Goal: Communication & Community: Connect with others

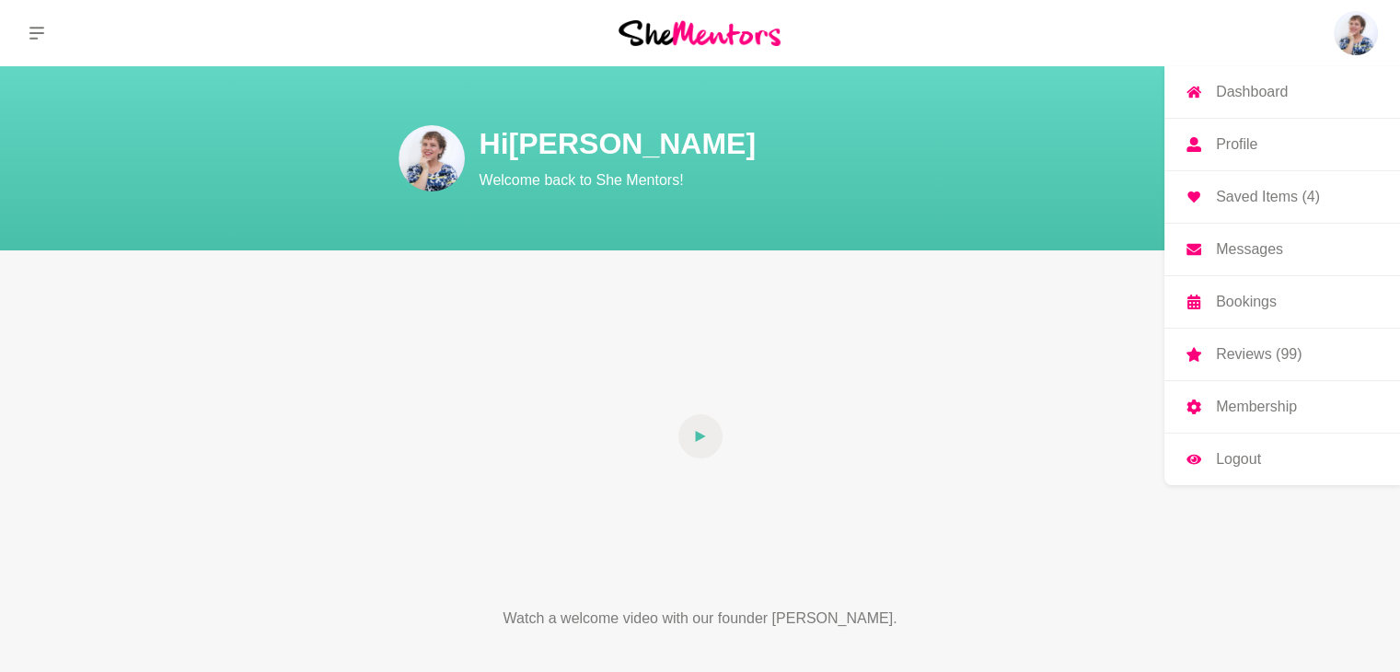
click at [1274, 254] on p "Messages" at bounding box center [1249, 249] width 67 height 15
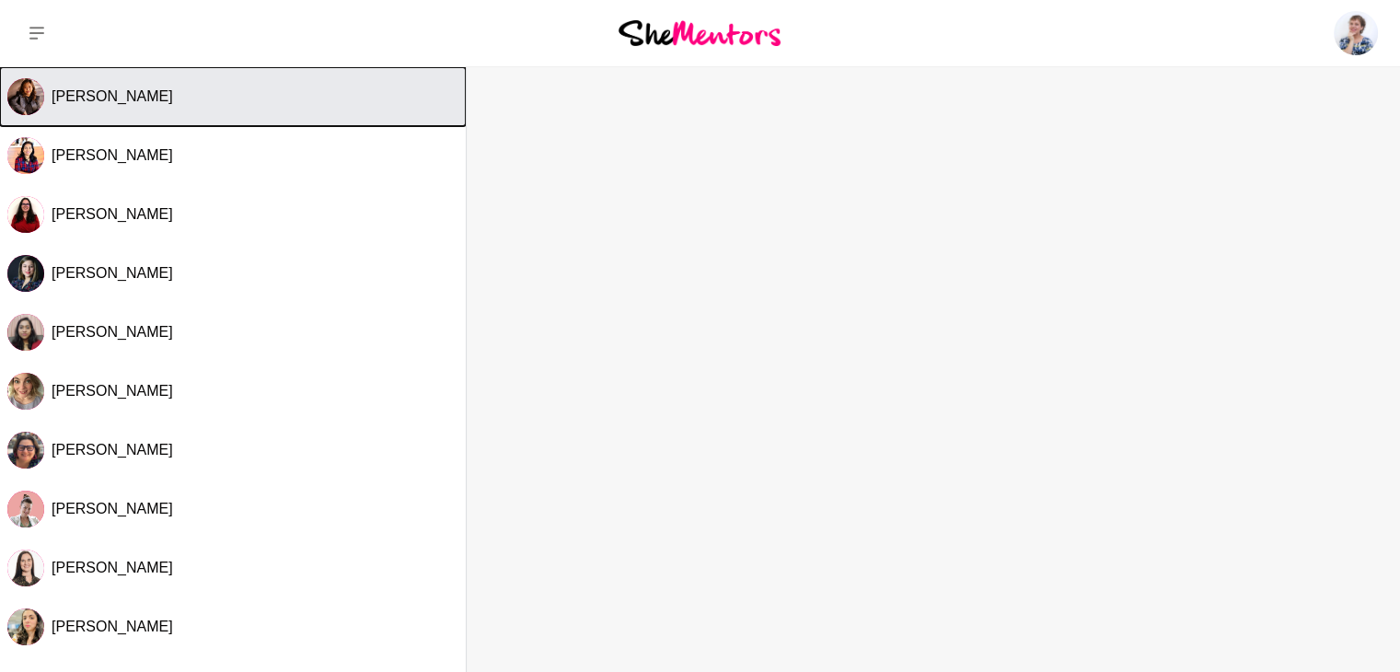
click at [41, 84] on div "Select Channel: Dian Erliasari" at bounding box center [25, 96] width 37 height 37
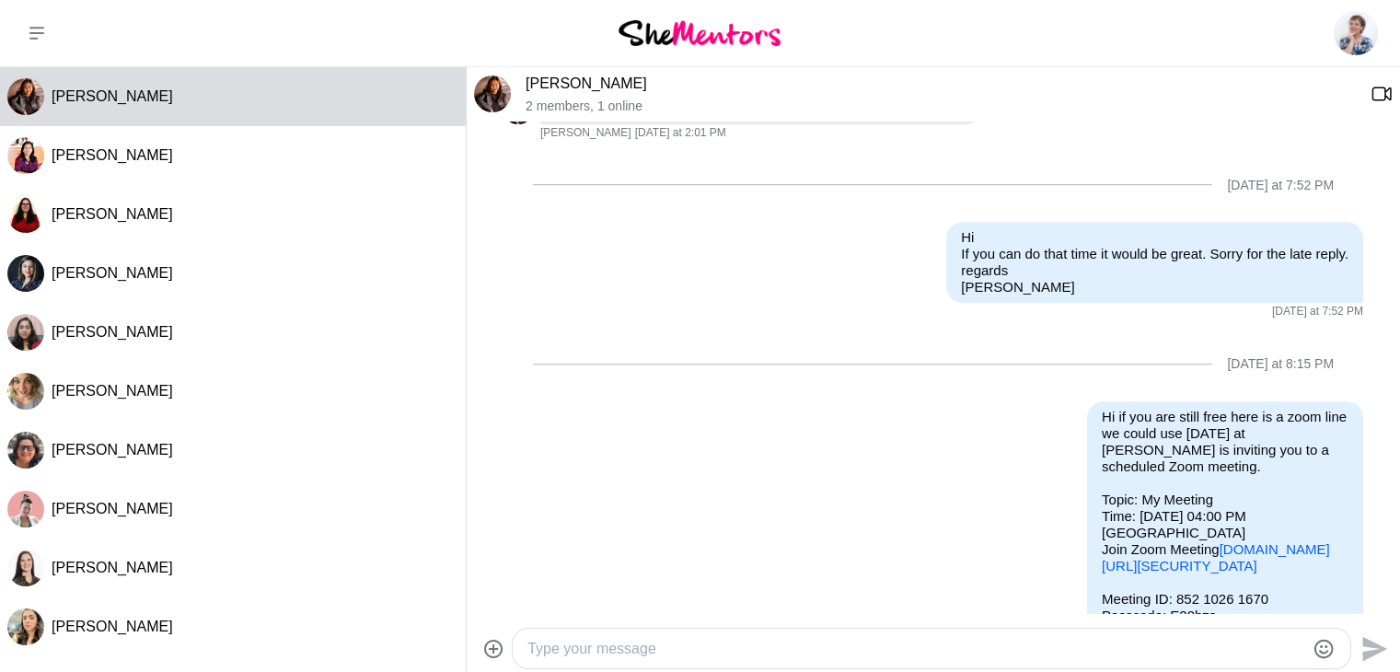
scroll to position [1362, 0]
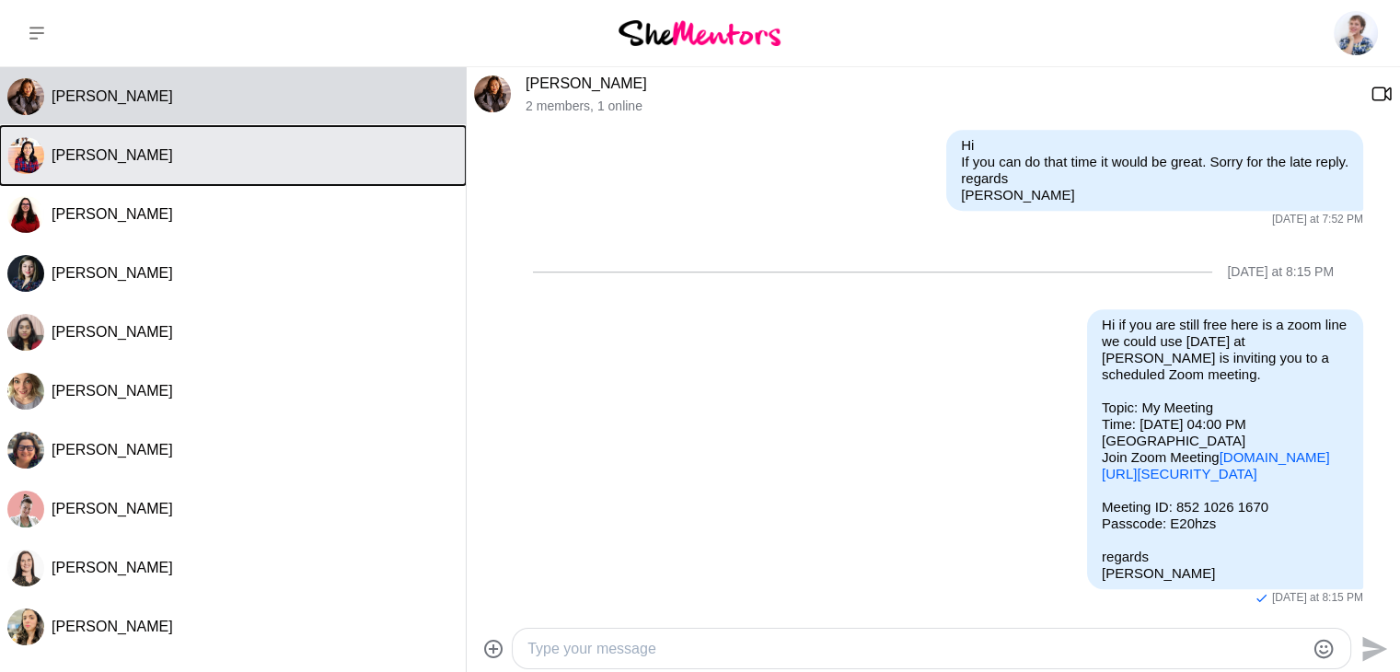
click at [100, 158] on span "[PERSON_NAME]" at bounding box center [113, 155] width 122 height 16
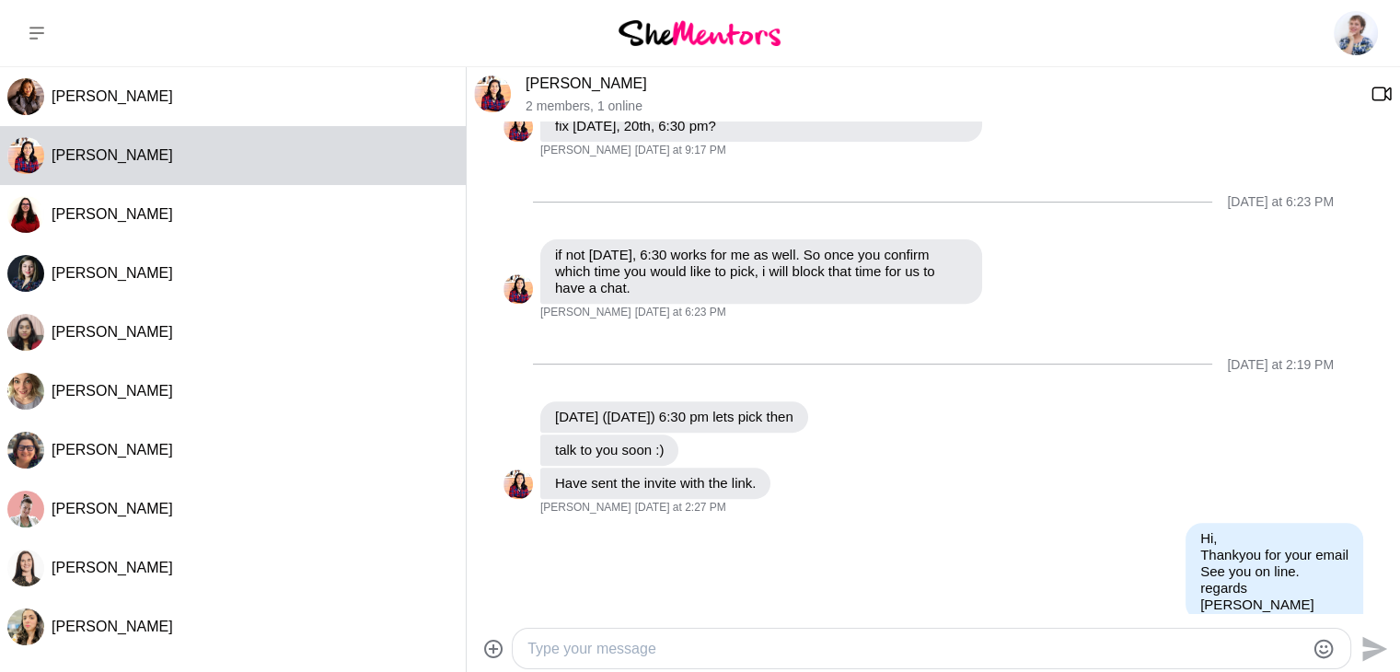
scroll to position [724, 0]
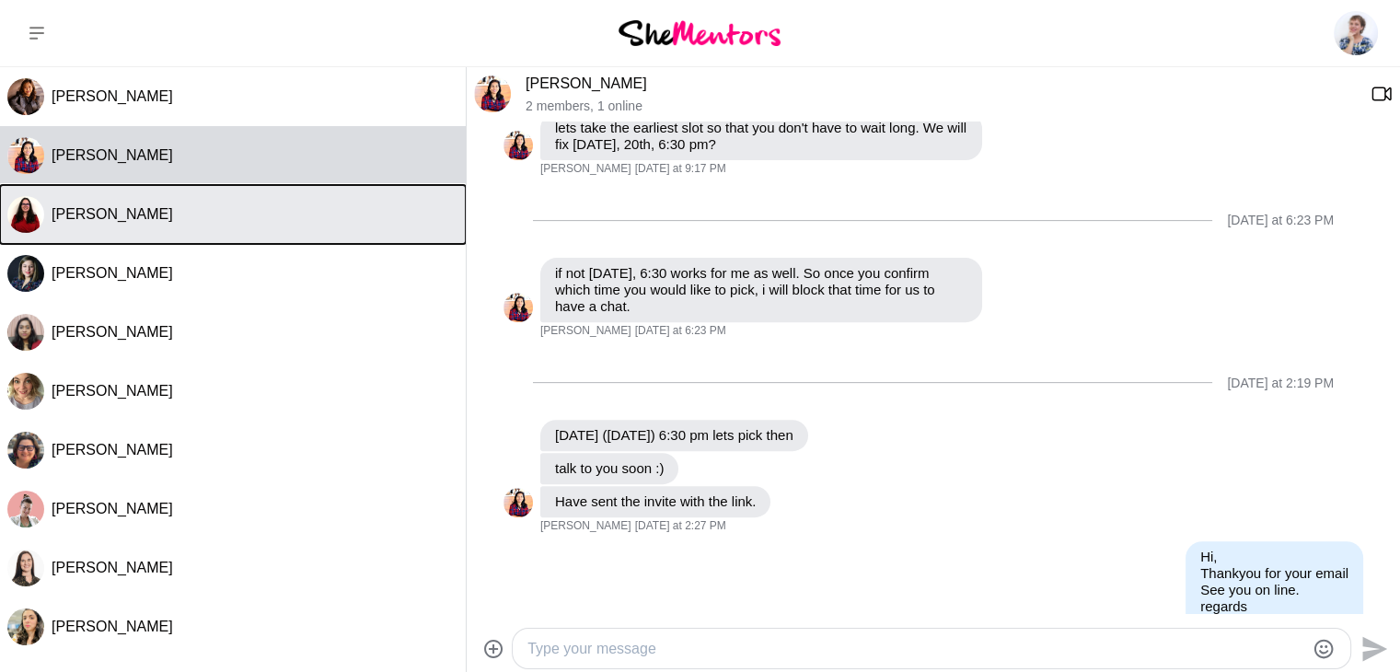
click at [118, 222] on span "[PERSON_NAME]" at bounding box center [113, 214] width 122 height 16
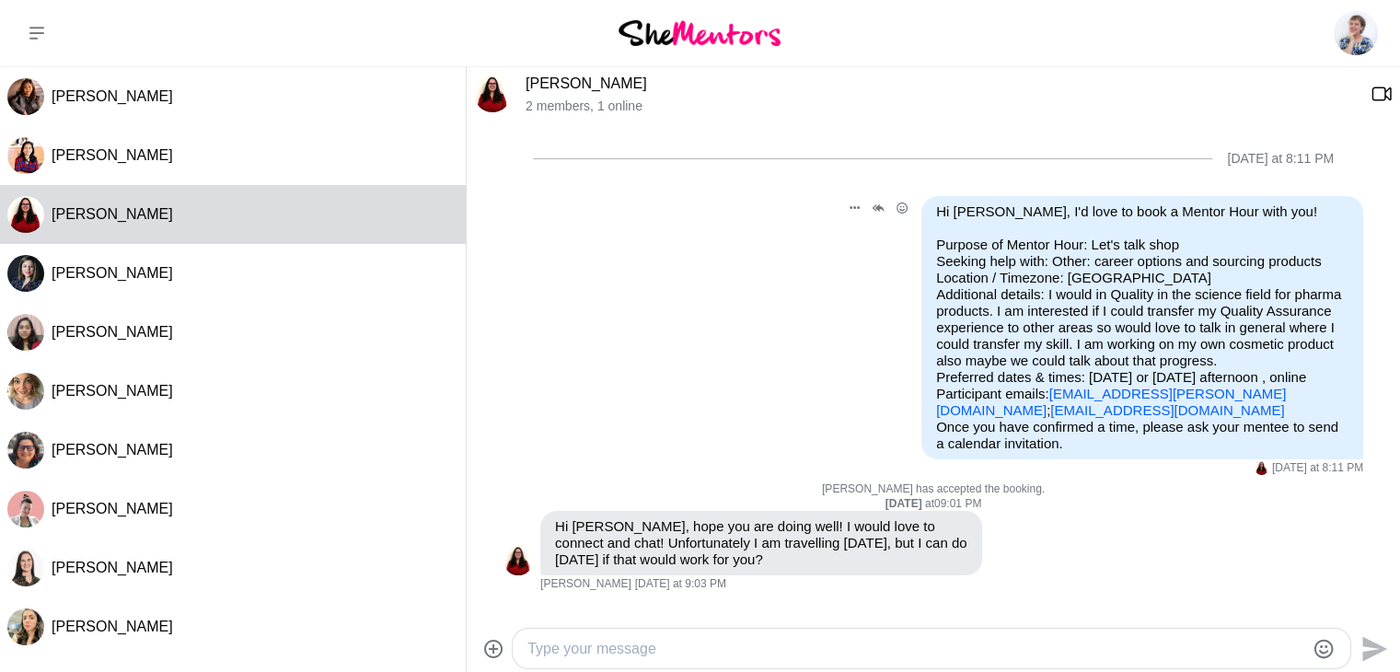
scroll to position [184, 0]
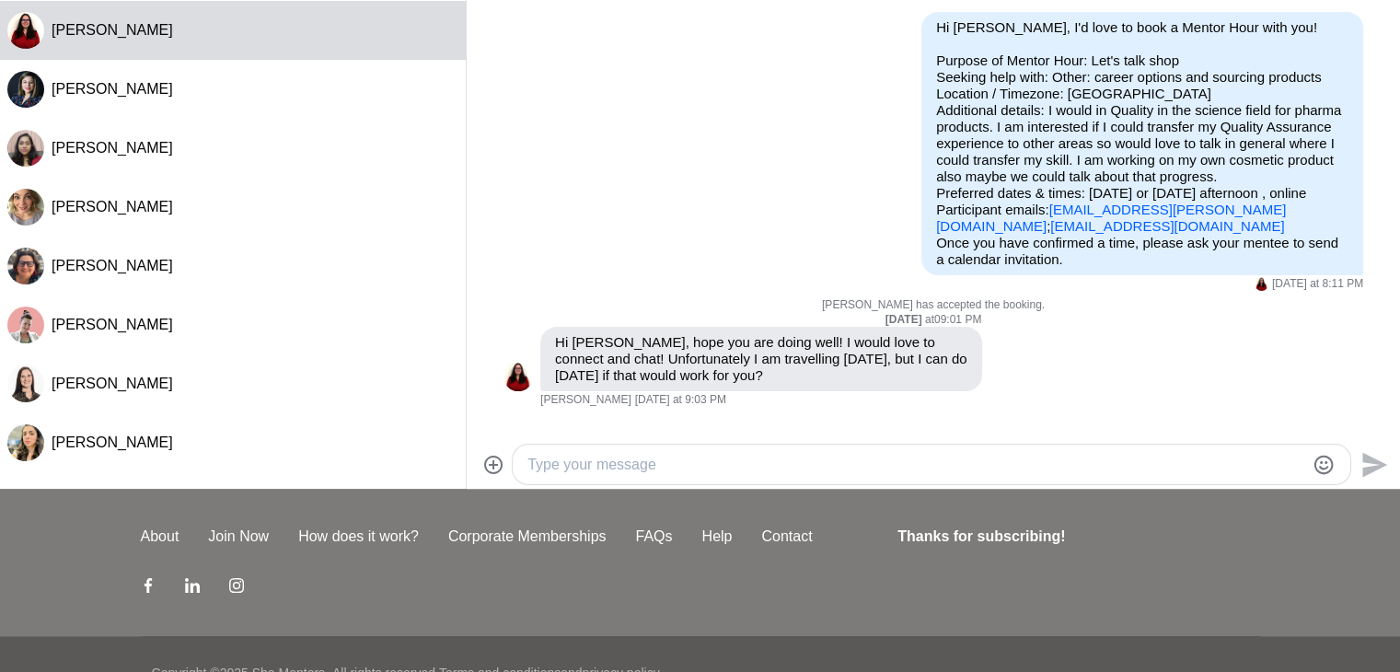
click at [655, 469] on textarea "Type your message" at bounding box center [915, 465] width 777 height 22
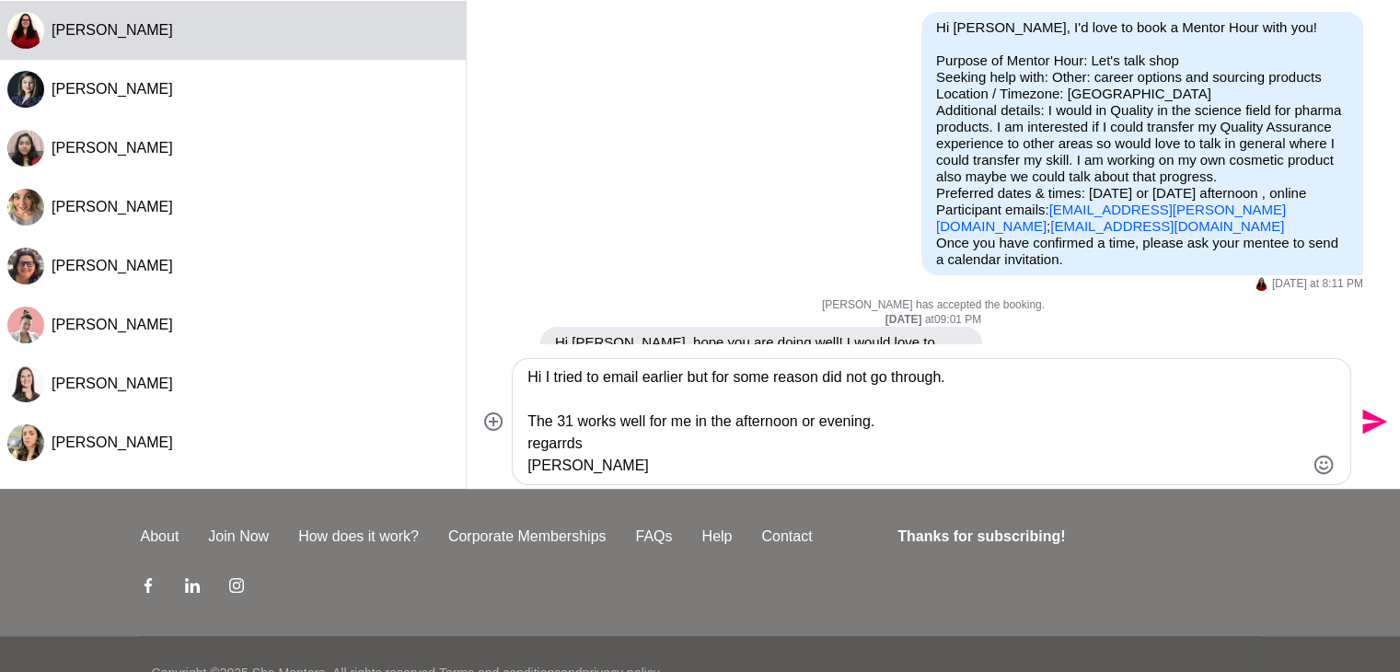
type textarea "Hi I tried to email earlier but for some reason did not go through. The 31 work…"
click at [1378, 413] on icon "Send" at bounding box center [1372, 421] width 29 height 29
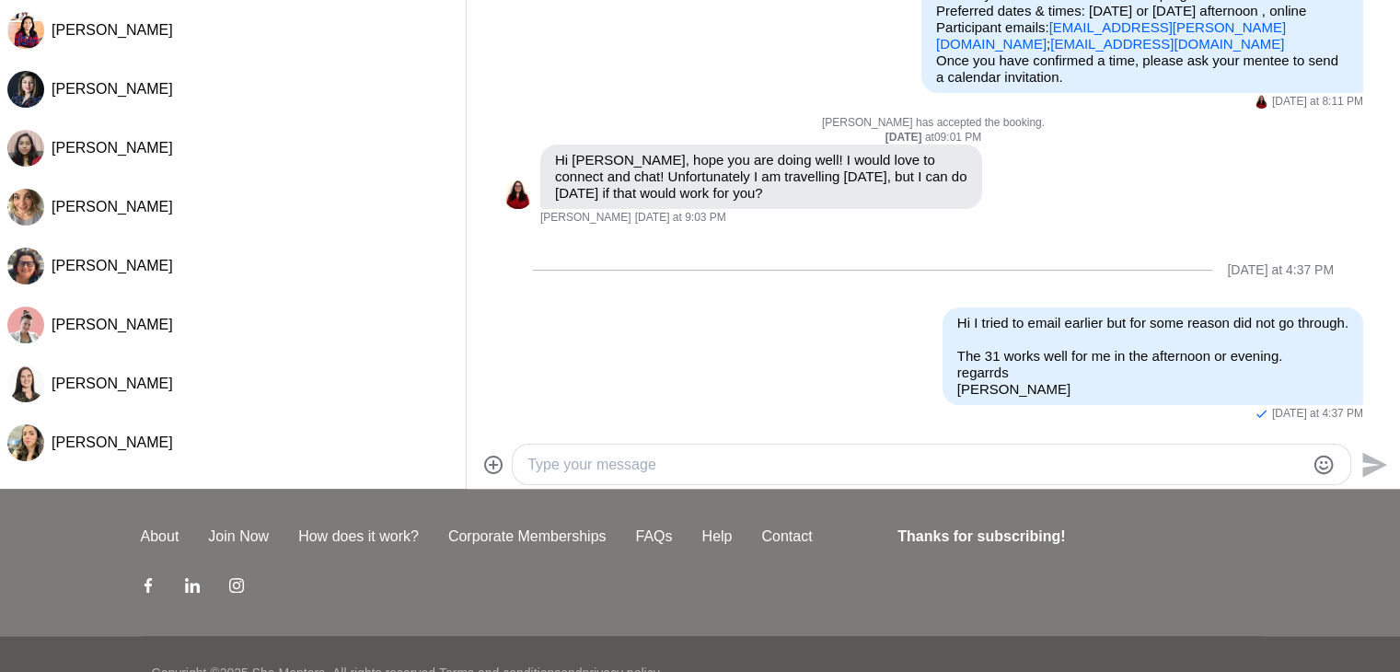
scroll to position [66, 0]
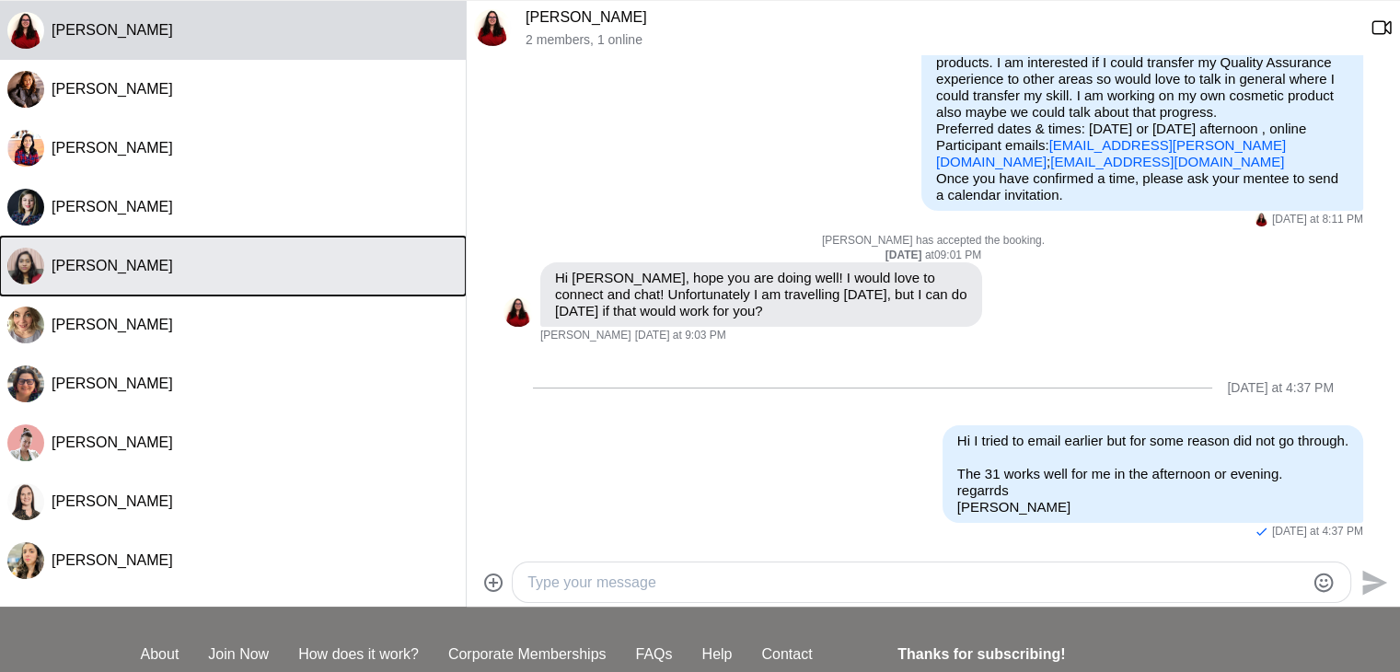
click at [192, 259] on div "[PERSON_NAME]" at bounding box center [255, 266] width 407 height 18
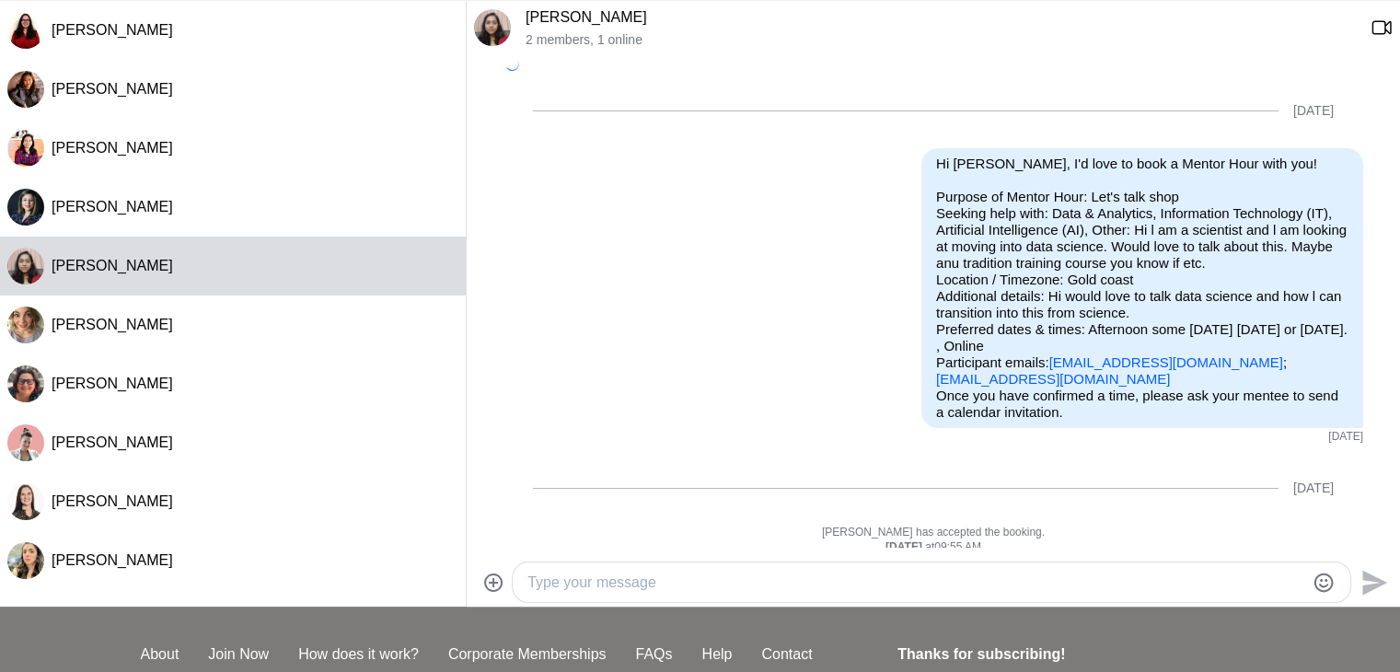
scroll to position [1349, 0]
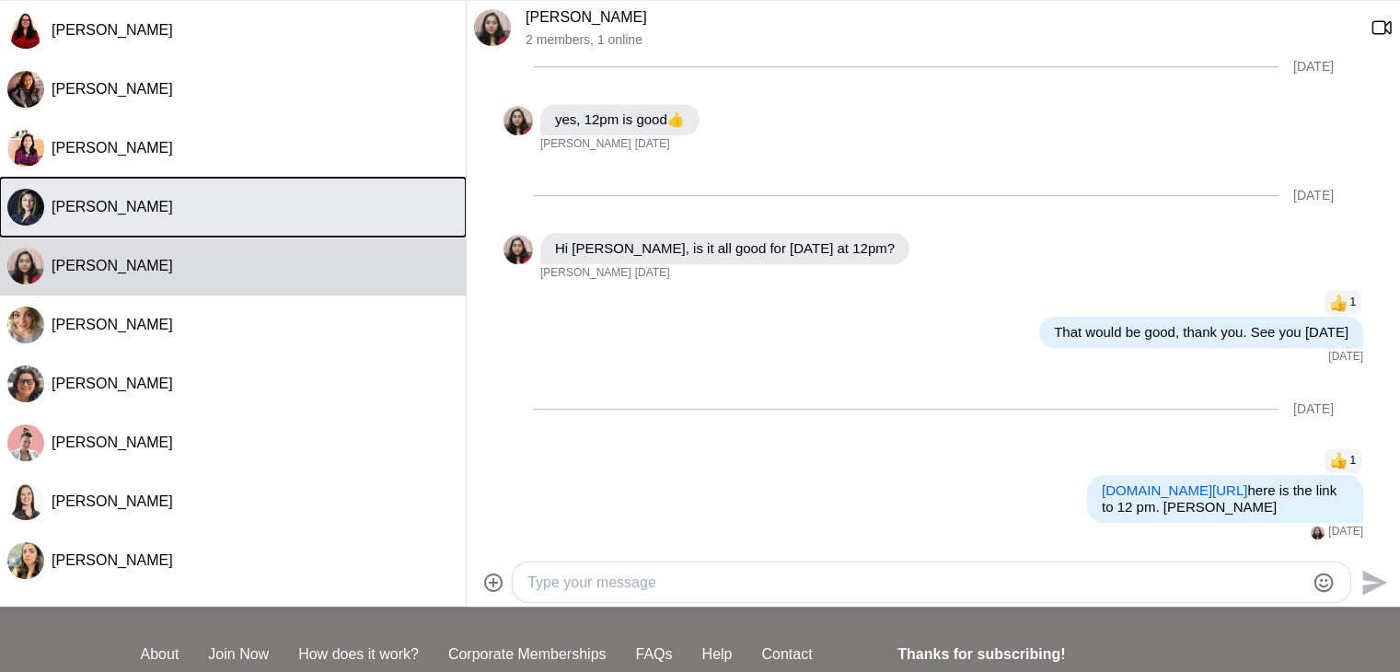
click at [173, 204] on div "[PERSON_NAME]" at bounding box center [255, 207] width 407 height 18
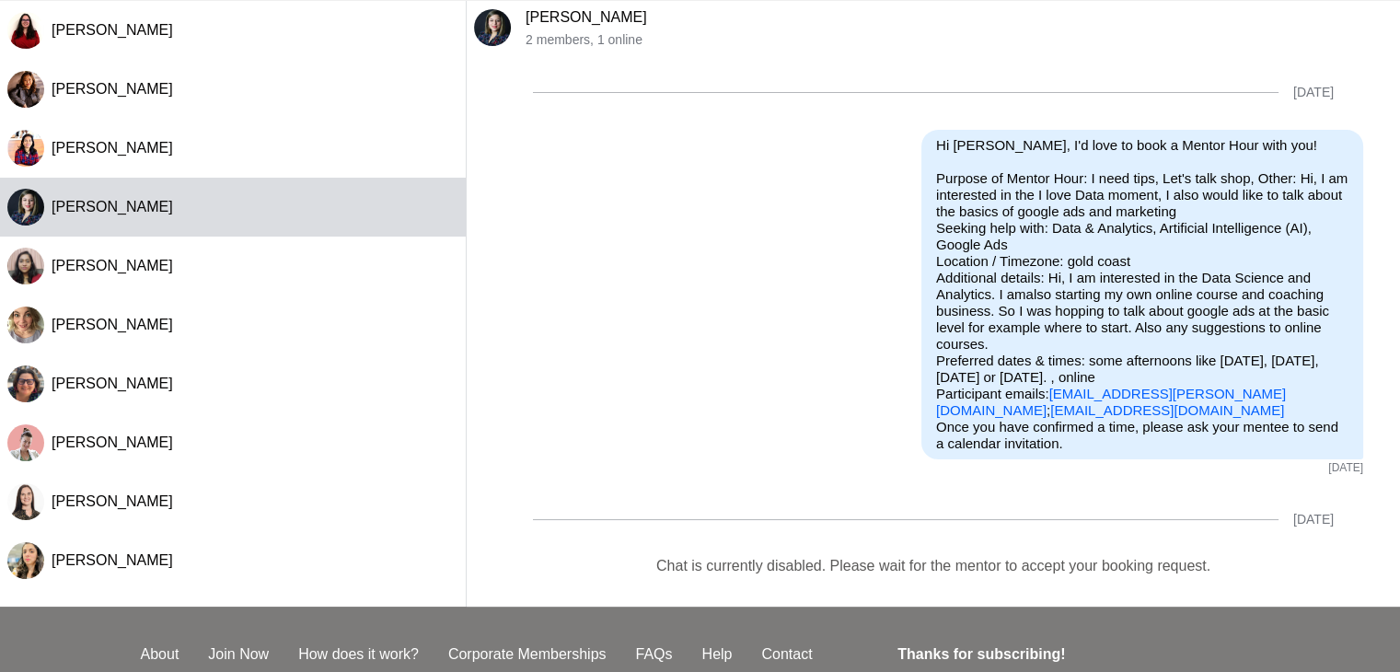
scroll to position [159, 0]
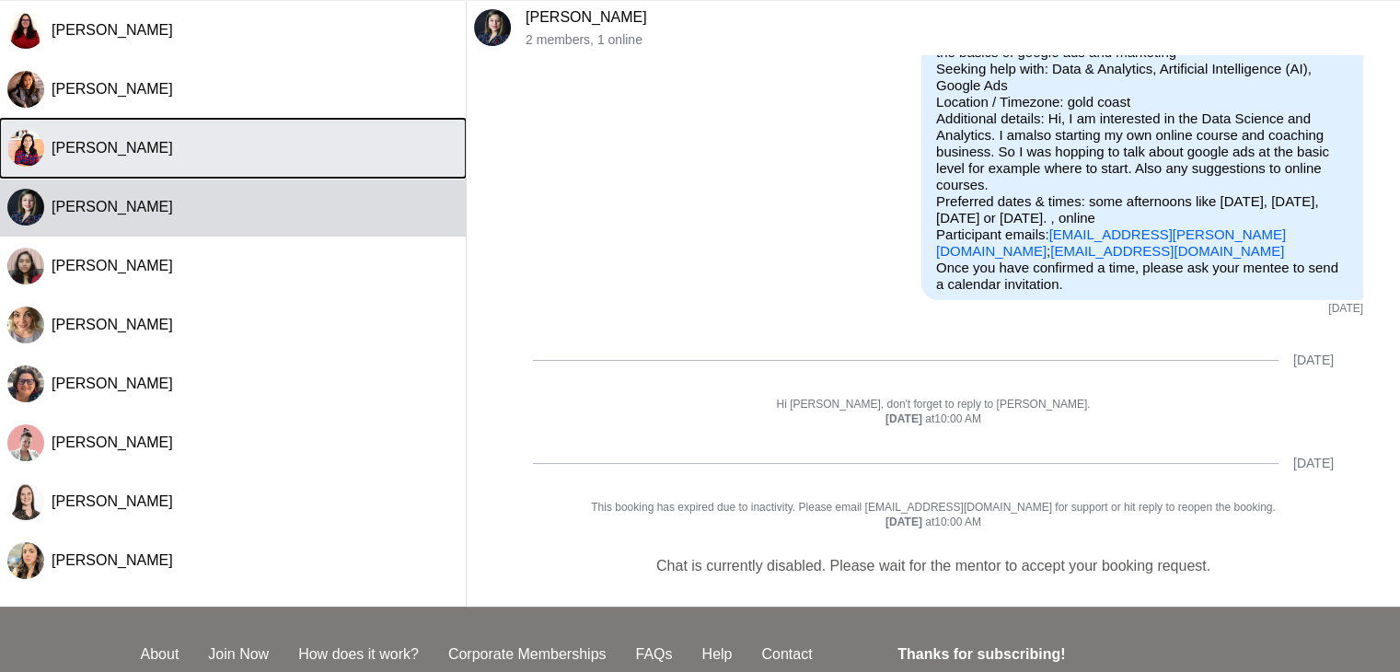
click at [150, 144] on div "[PERSON_NAME]" at bounding box center [255, 148] width 407 height 18
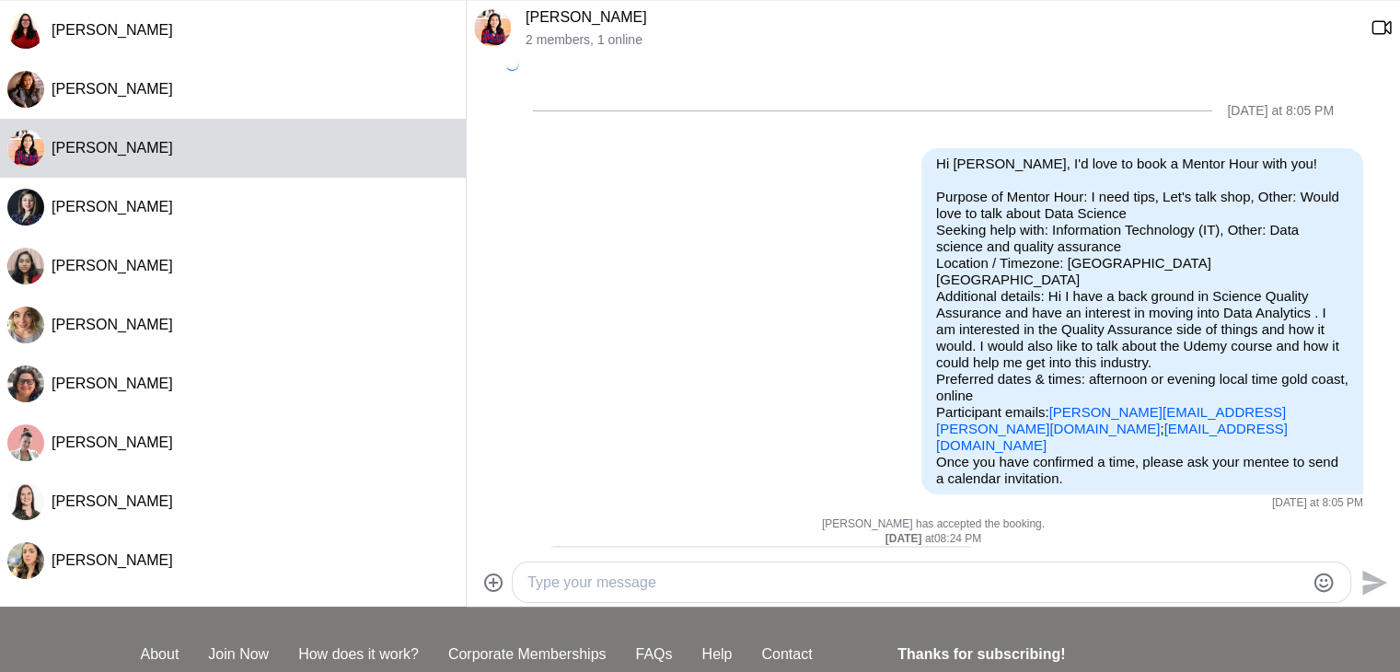
scroll to position [724, 0]
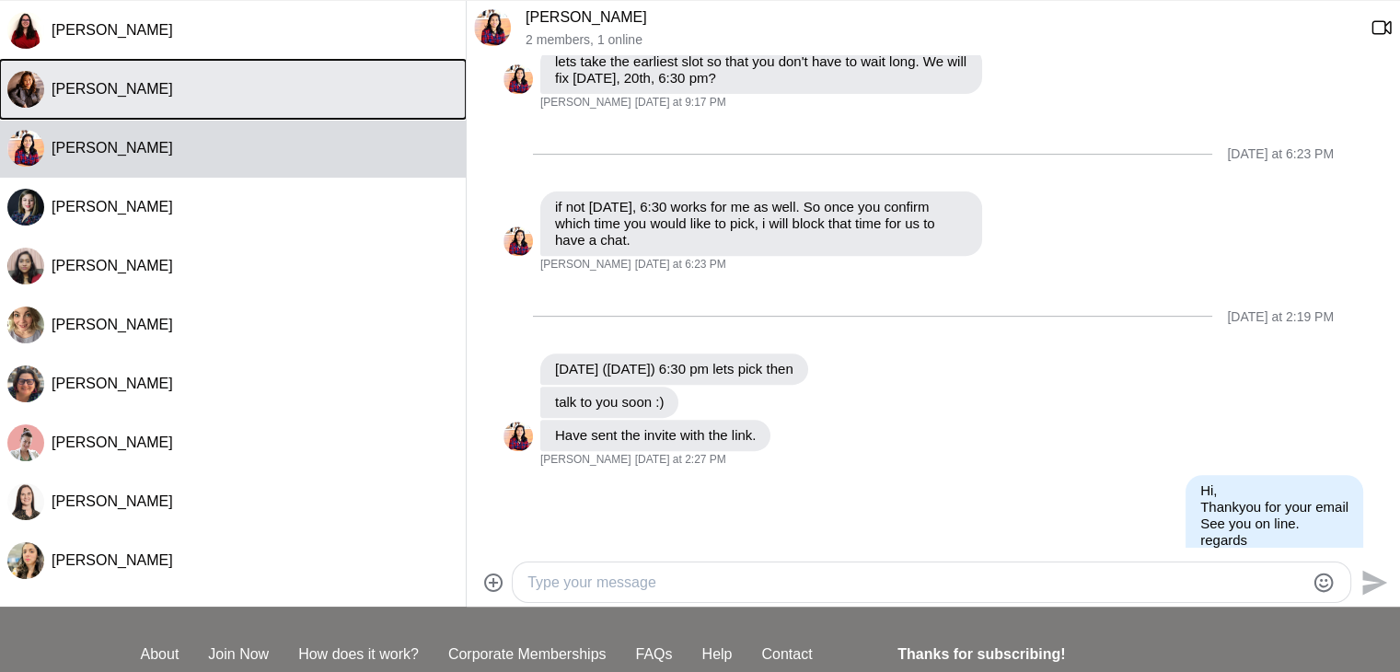
click at [144, 100] on button "[PERSON_NAME]" at bounding box center [233, 89] width 466 height 59
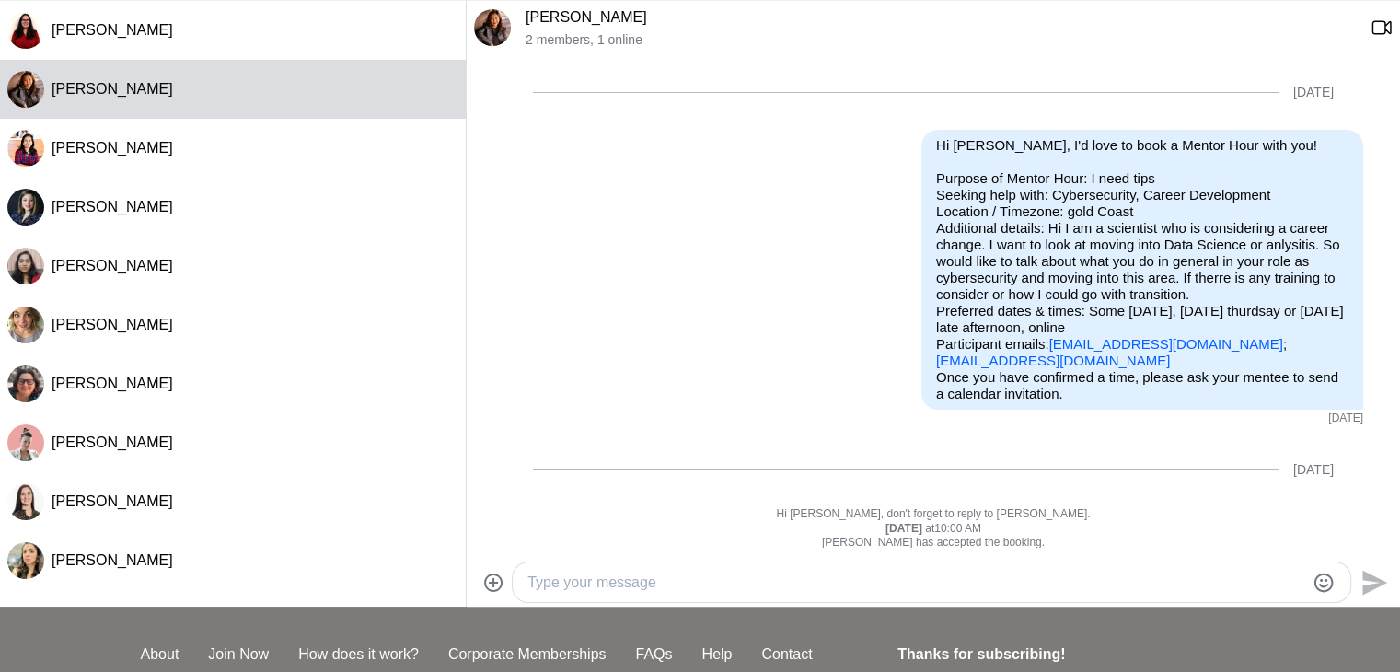
scroll to position [1362, 0]
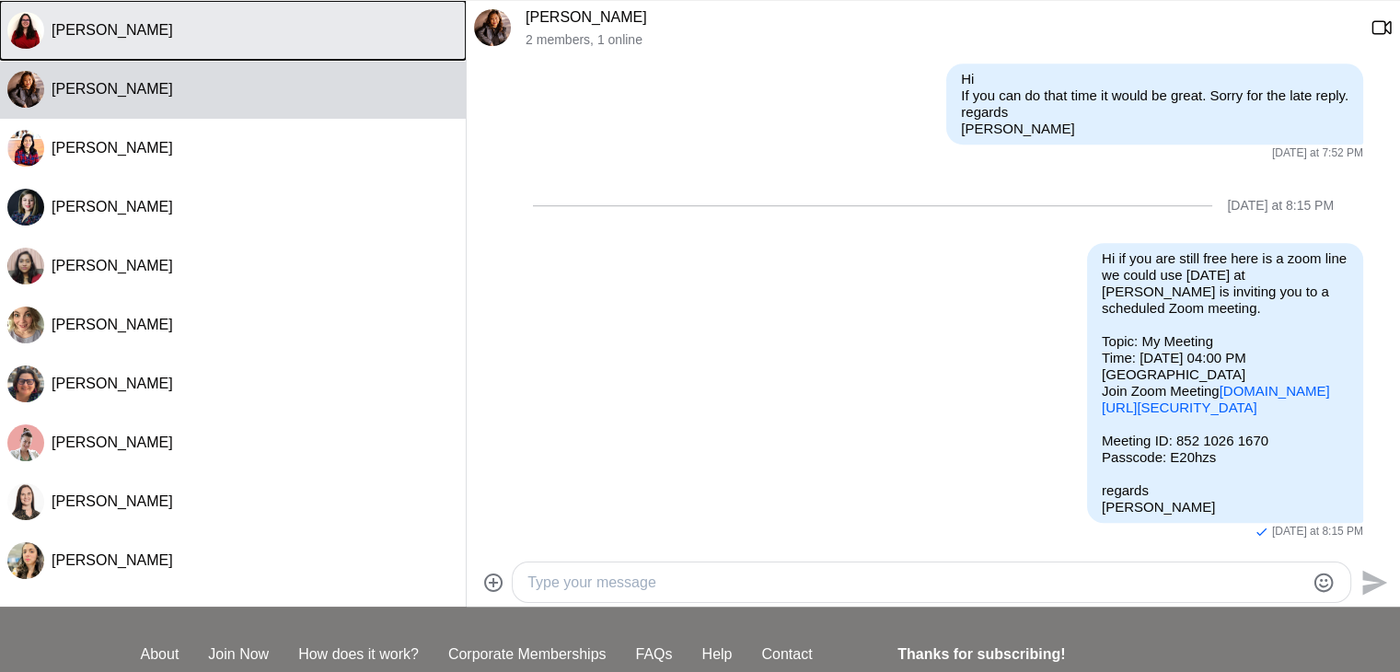
click at [161, 46] on button "[PERSON_NAME]" at bounding box center [233, 30] width 466 height 59
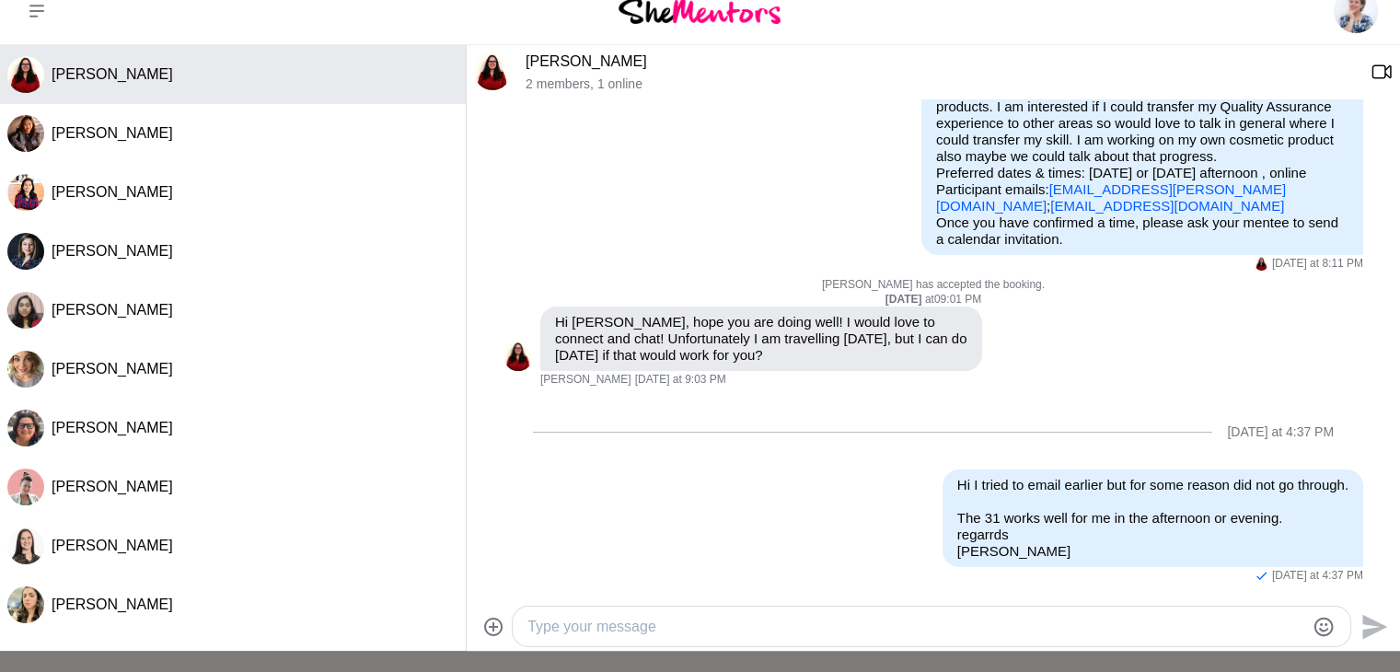
scroll to position [0, 0]
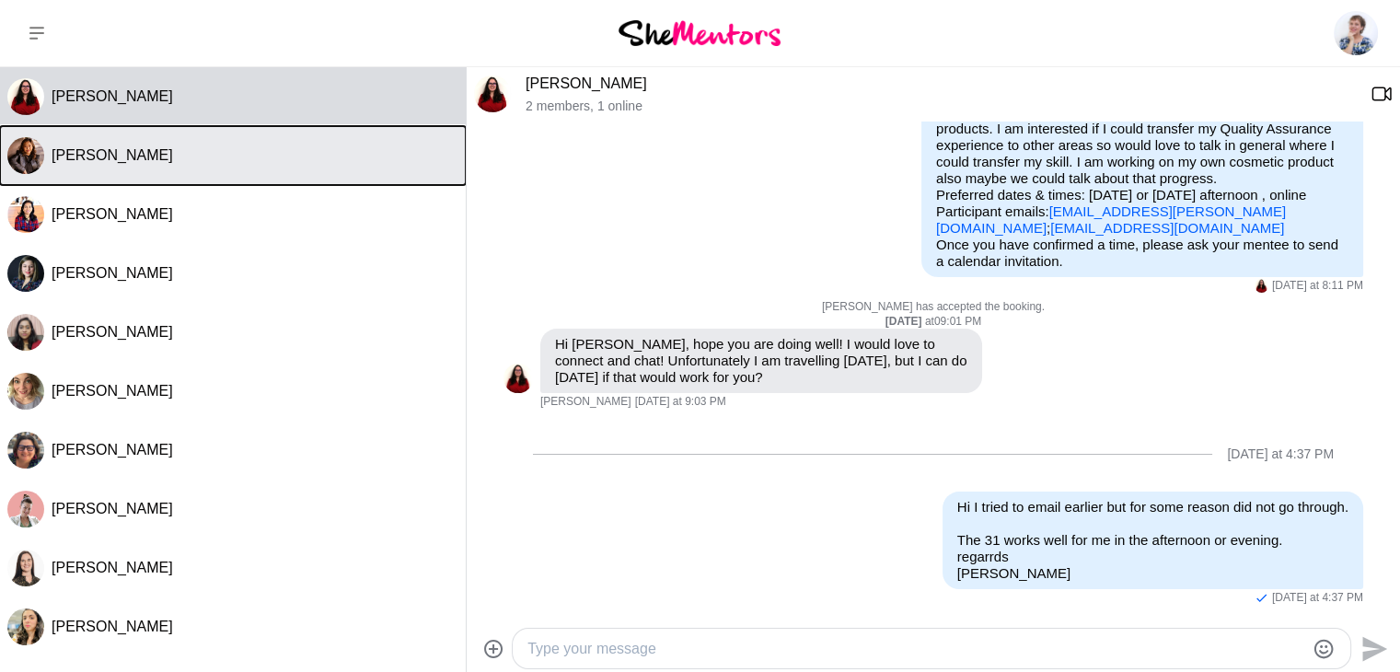
click at [125, 160] on span "[PERSON_NAME]" at bounding box center [113, 155] width 122 height 16
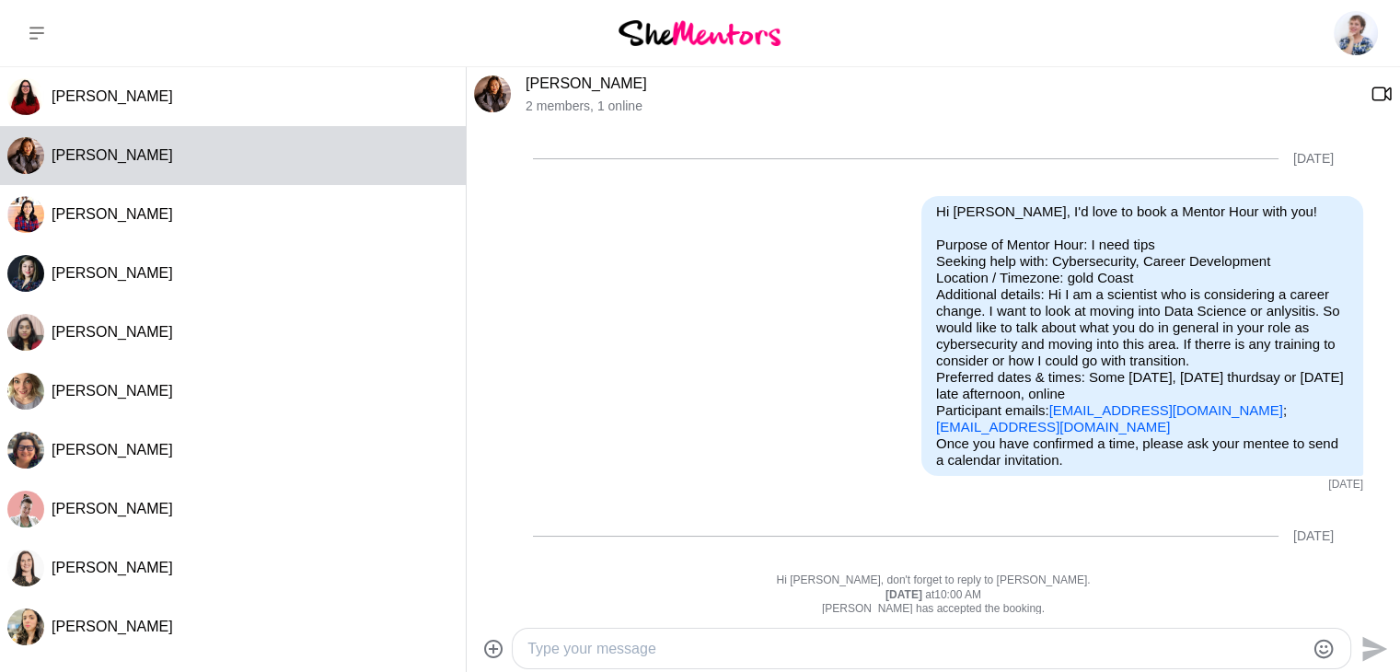
scroll to position [1362, 0]
